Goal: Information Seeking & Learning: Learn about a topic

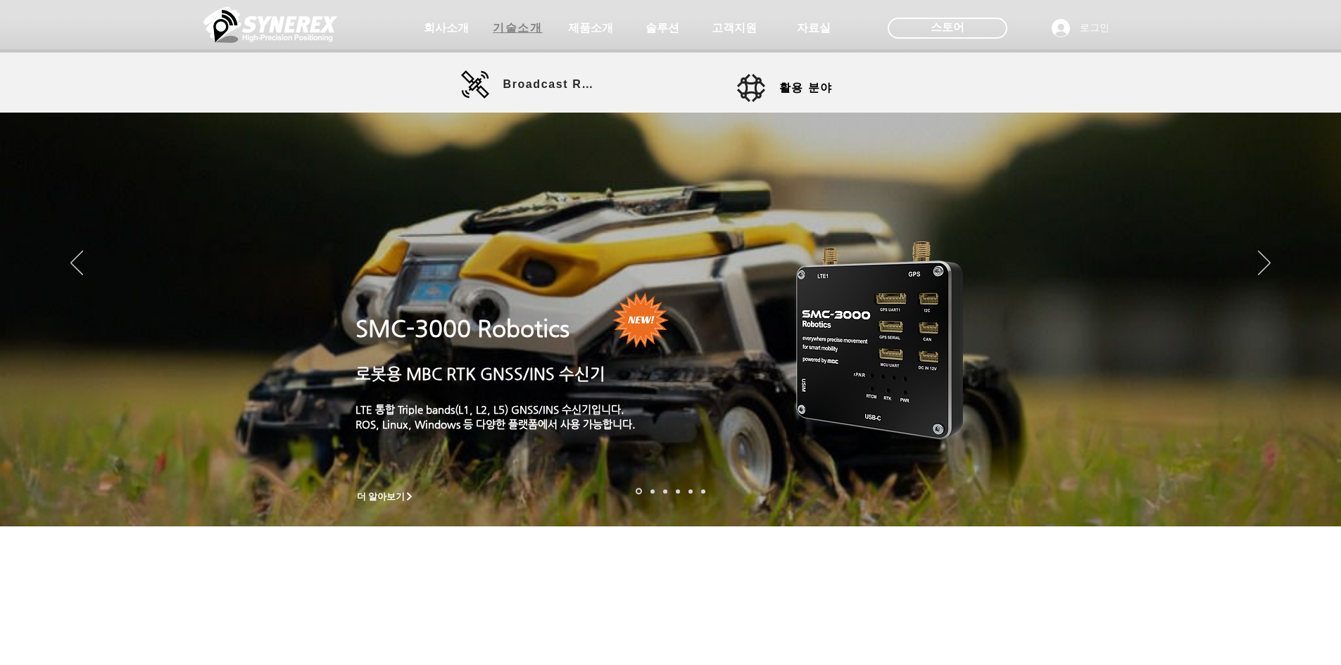
click at [530, 32] on span "기술소개" at bounding box center [517, 28] width 49 height 15
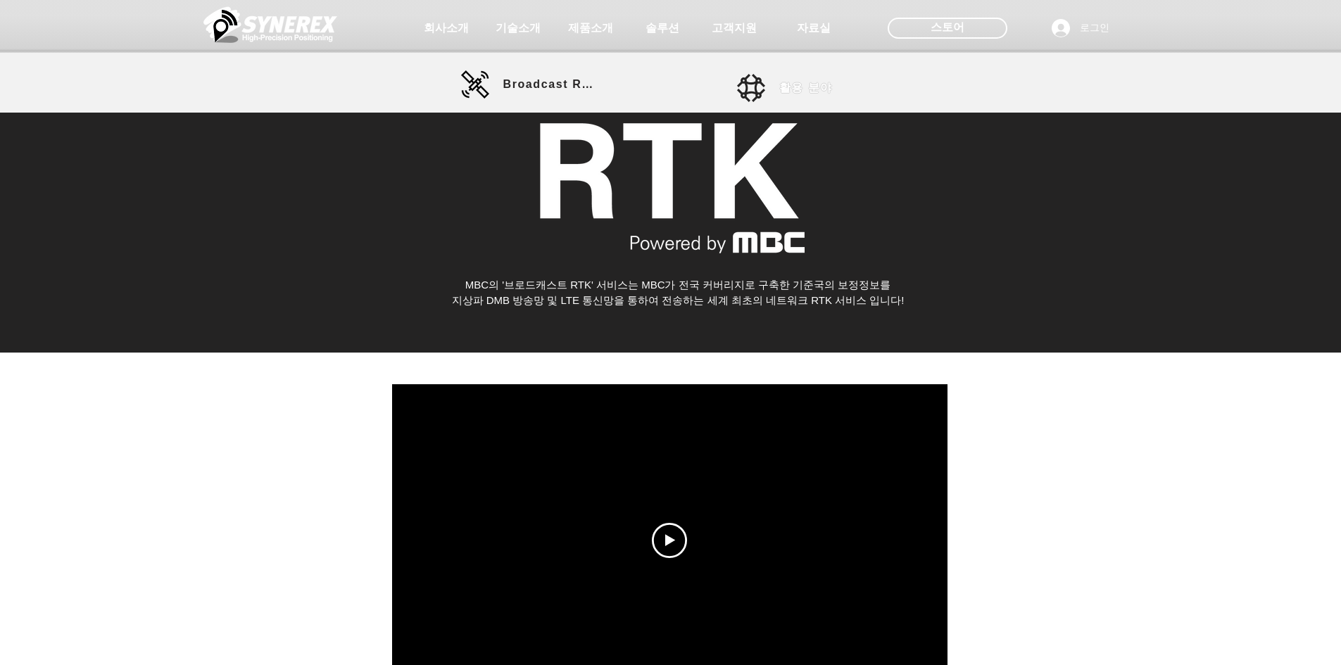
click at [773, 96] on link "활용 분야" at bounding box center [800, 88] width 127 height 28
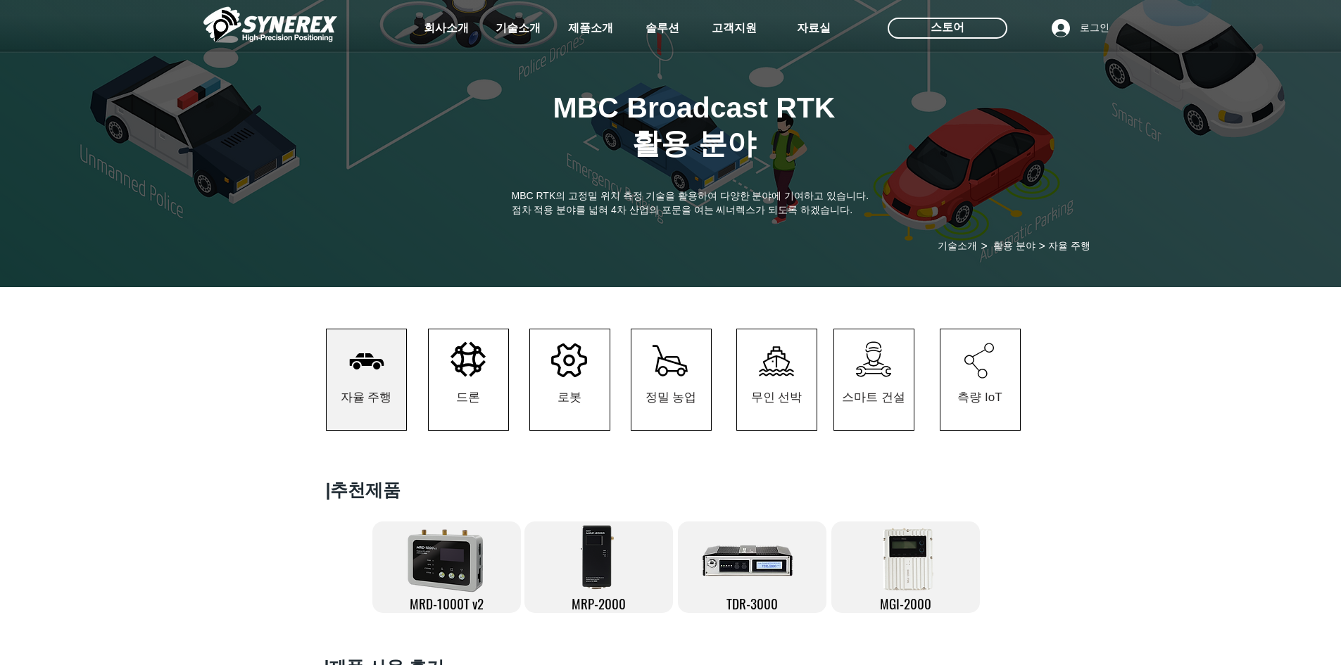
scroll to position [211, 0]
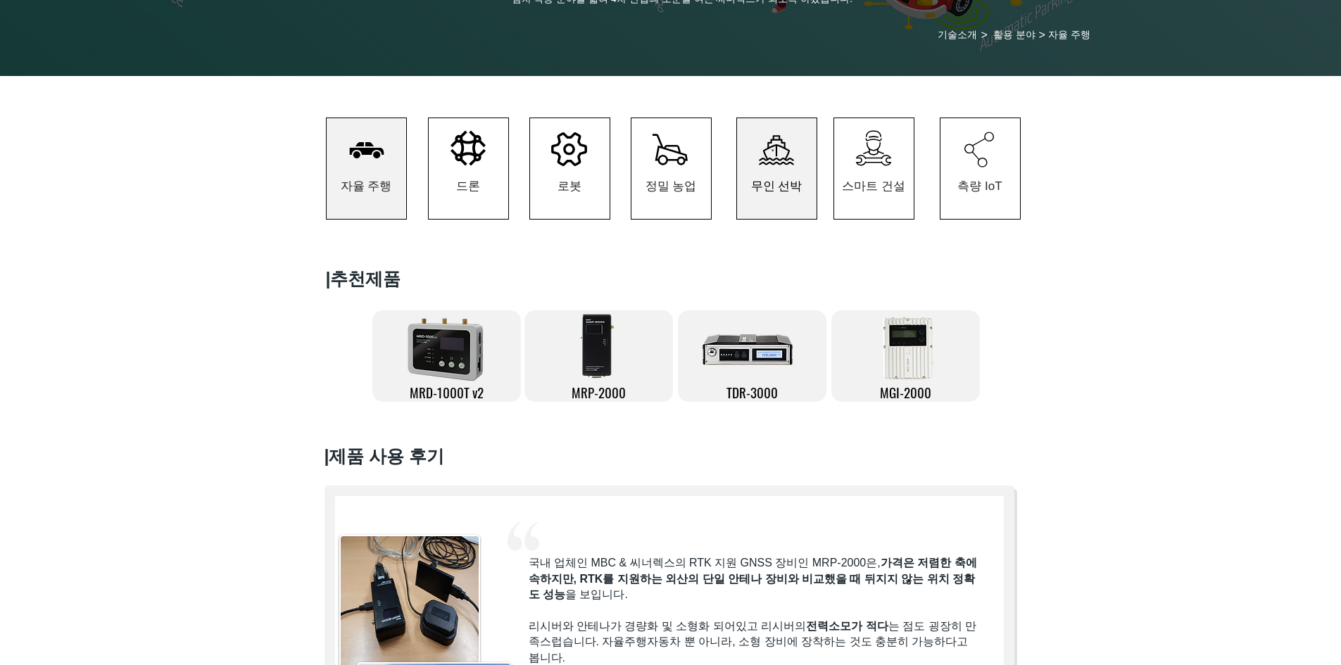
click at [772, 175] on span "무인 선박" at bounding box center [777, 185] width 80 height 65
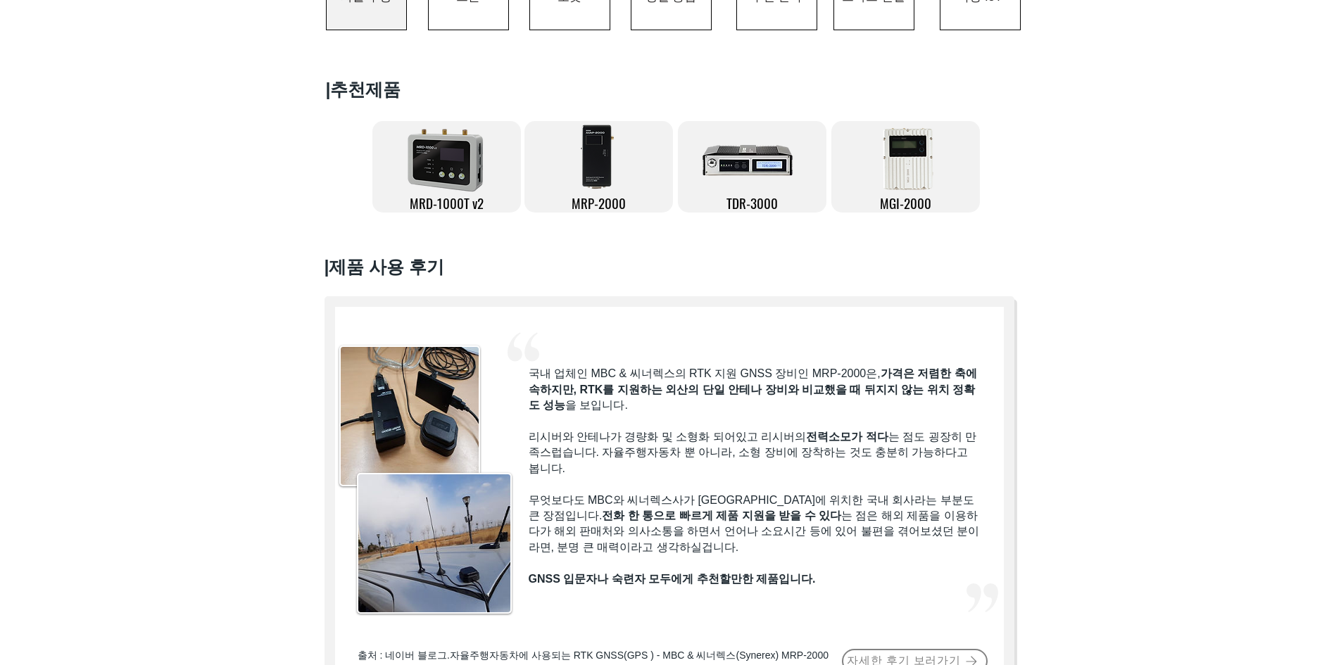
scroll to position [422, 0]
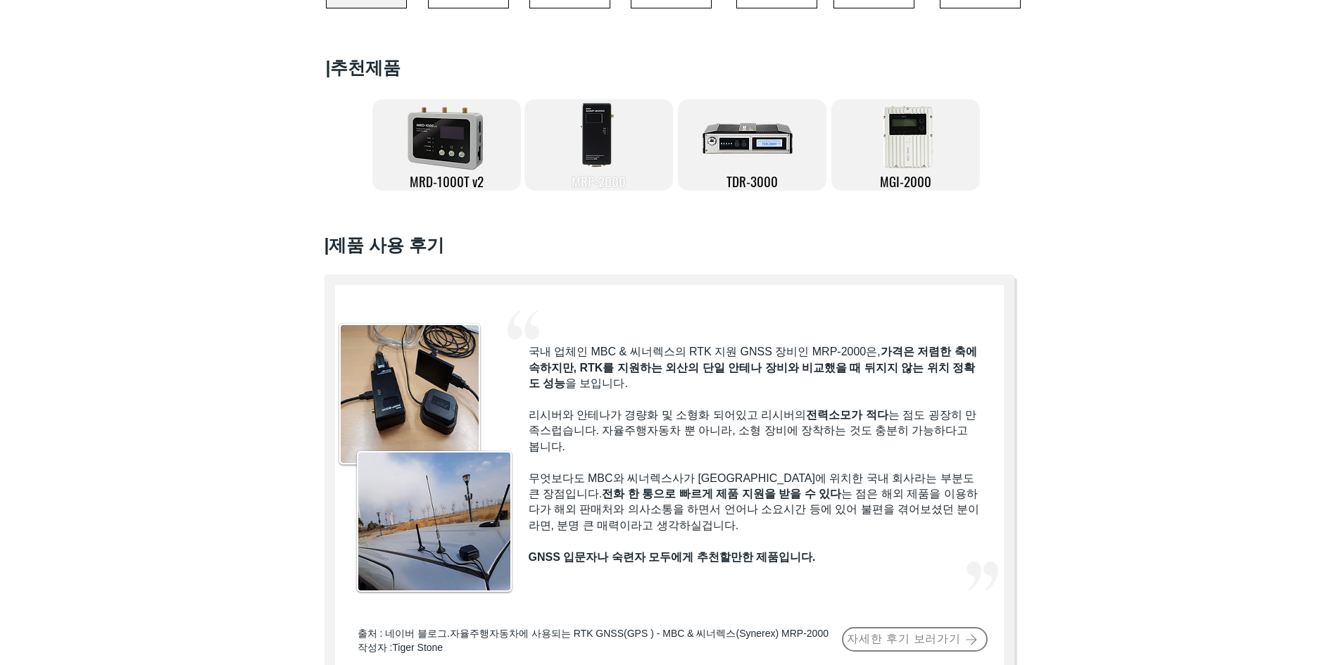
click at [630, 172] on link "MRP-2000" at bounding box center [598, 145] width 149 height 92
